Goal: Task Accomplishment & Management: Manage account settings

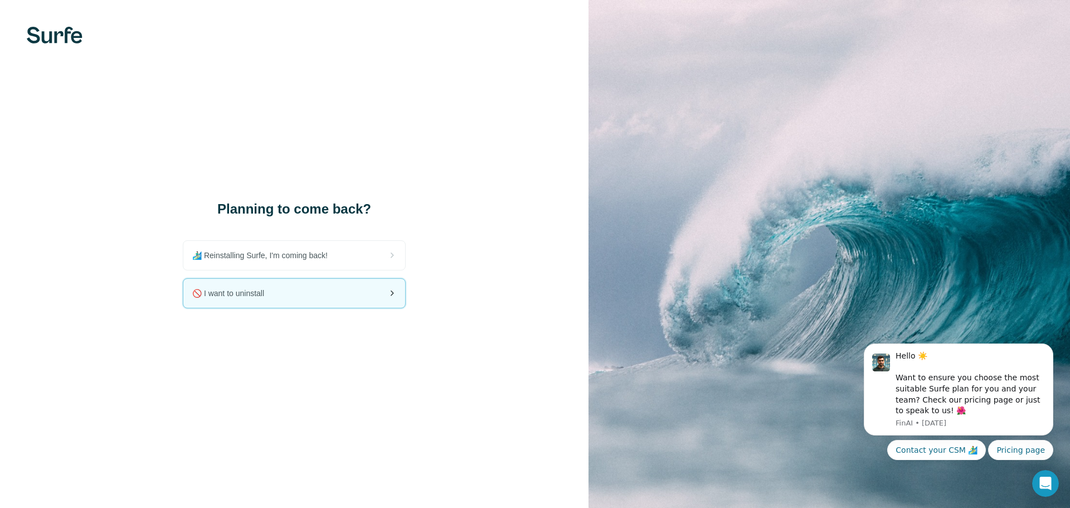
click at [320, 290] on div "🚫 I want to uninstall" at bounding box center [294, 293] width 222 height 29
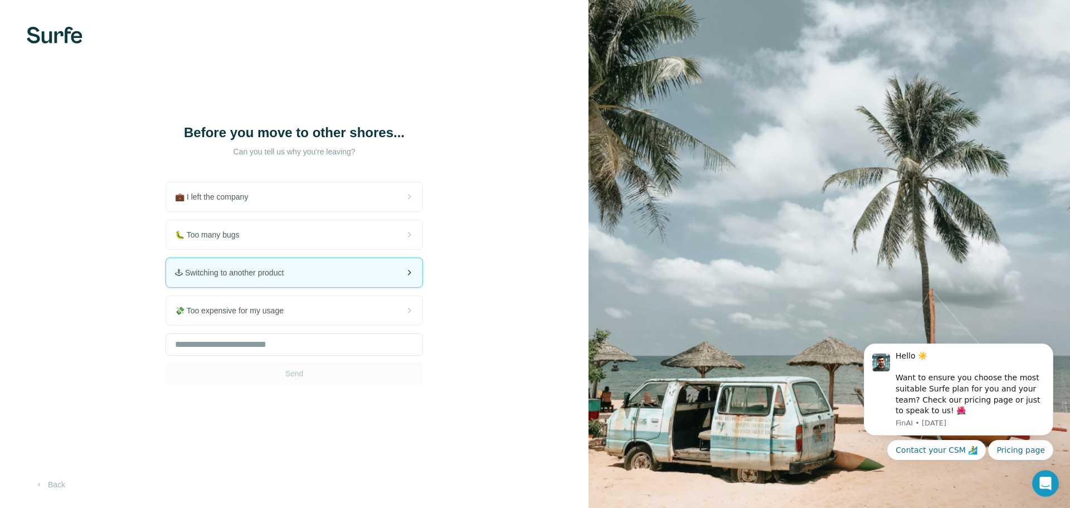
click at [304, 286] on div "🕹 Switching to another product" at bounding box center [294, 272] width 256 height 29
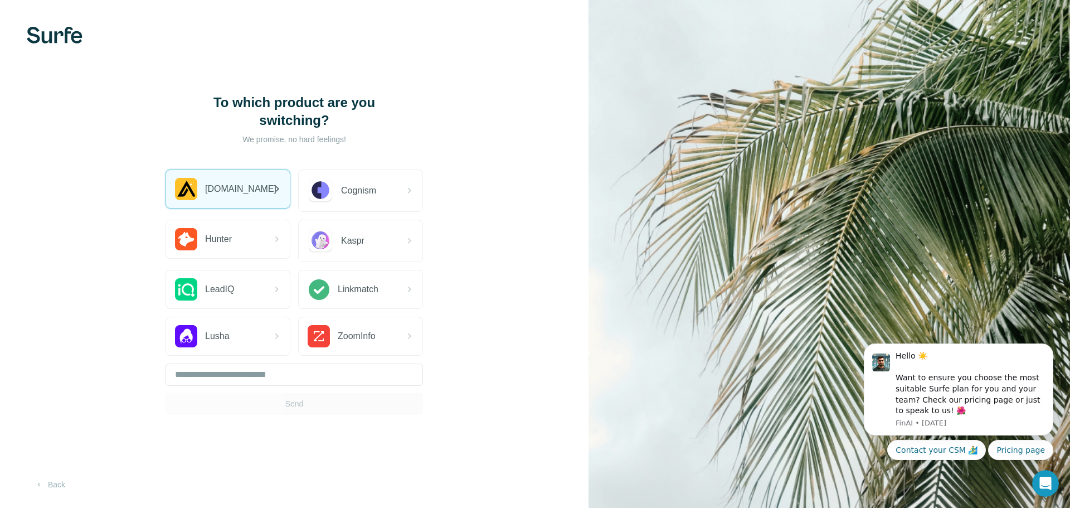
click at [225, 182] on span "[DOMAIN_NAME]" at bounding box center [240, 188] width 71 height 13
